Goal: Task Accomplishment & Management: Manage account settings

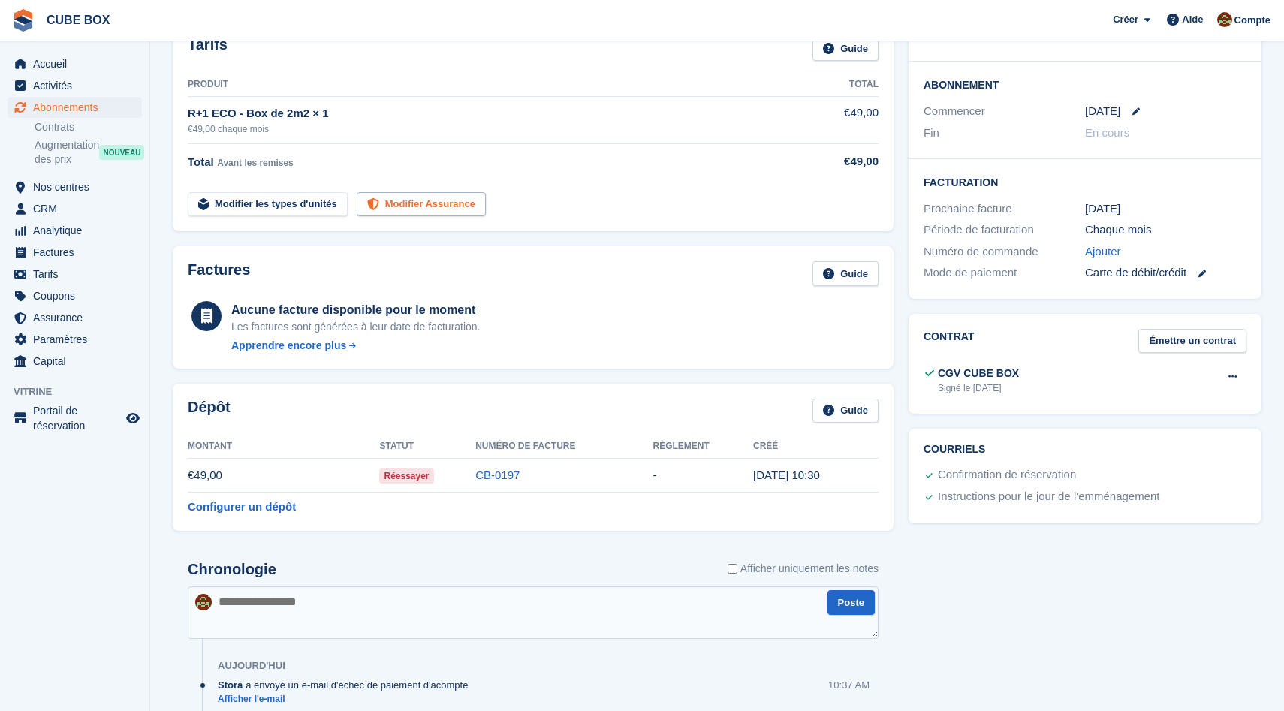
scroll to position [269, 0]
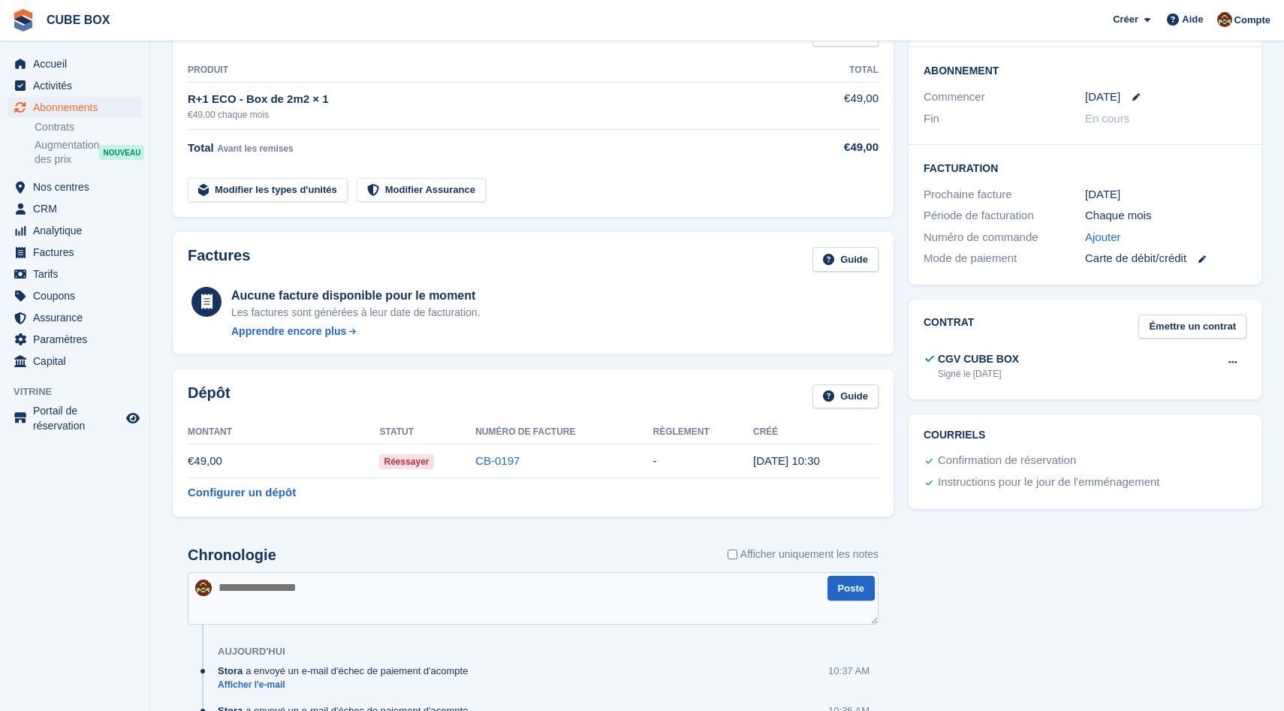
click at [324, 464] on td "€49,00" at bounding box center [283, 461] width 191 height 34
click at [512, 462] on link "CB-0197" at bounding box center [497, 460] width 44 height 13
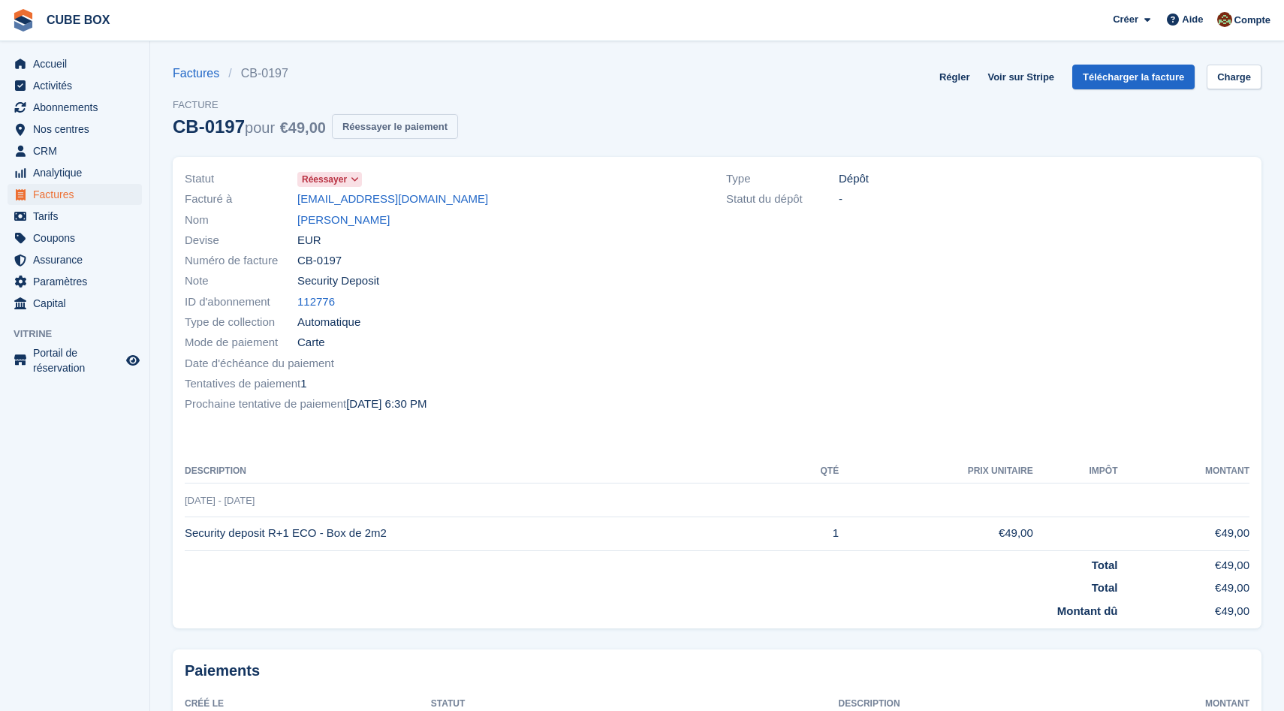
click at [412, 122] on button "Réessayer le paiement" at bounding box center [395, 126] width 126 height 25
